Goal: Task Accomplishment & Management: Use online tool/utility

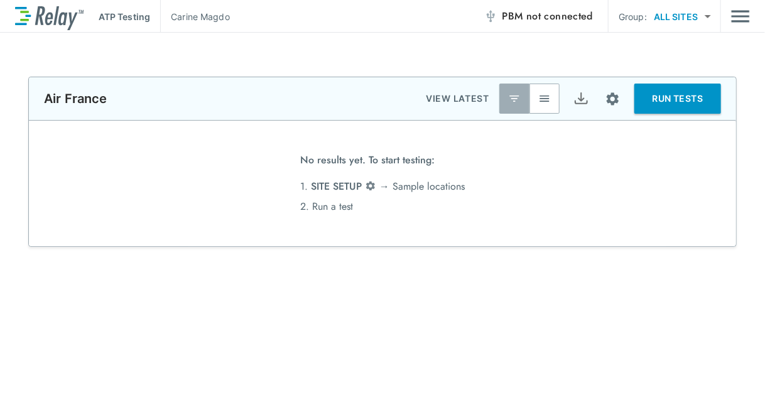
type input "**********"
type input "******"
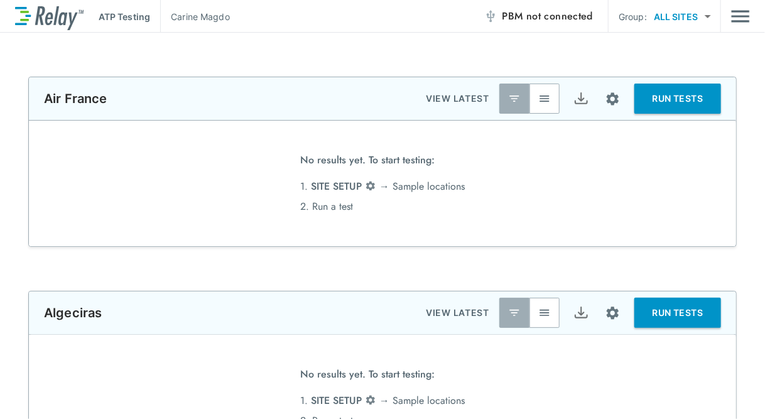
type input "**********"
type input "******"
